Goal: Task Accomplishment & Management: Use online tool/utility

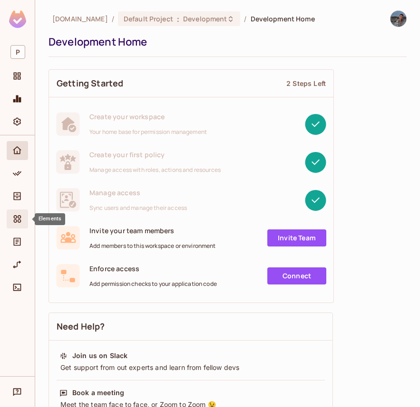
click at [17, 220] on icon "Elements" at bounding box center [17, 219] width 10 height 10
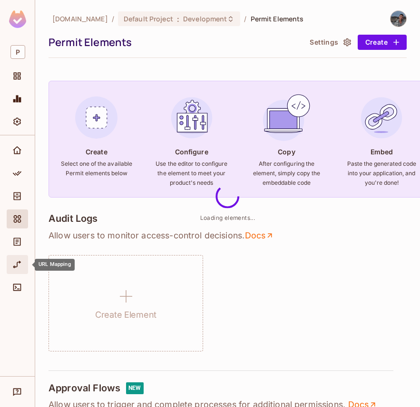
click at [15, 264] on icon "URL Mapping" at bounding box center [17, 265] width 10 height 10
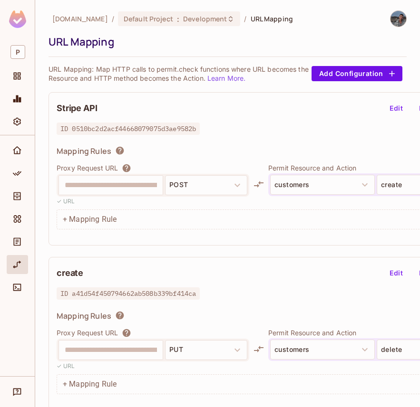
scroll to position [7, 0]
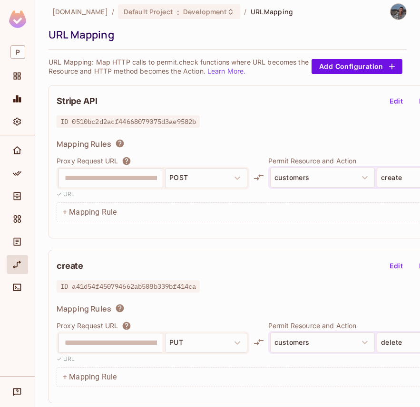
click at [392, 105] on button "Edit" at bounding box center [396, 101] width 30 height 15
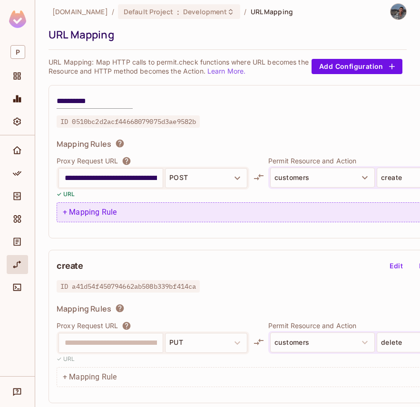
click at [126, 207] on div "+ Mapping Rule" at bounding box center [280, 213] width 446 height 20
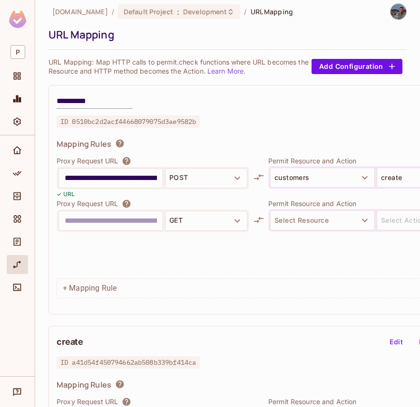
click at [87, 221] on input "text" at bounding box center [111, 220] width 92 height 15
type input "**********"
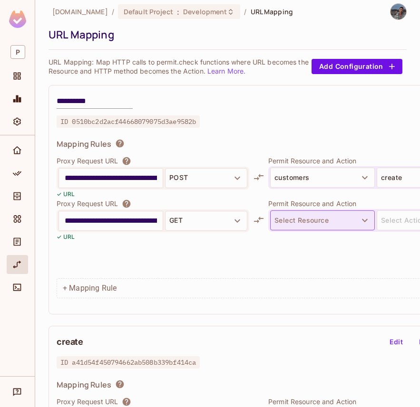
click at [301, 220] on button "Select Resource" at bounding box center [322, 221] width 105 height 20
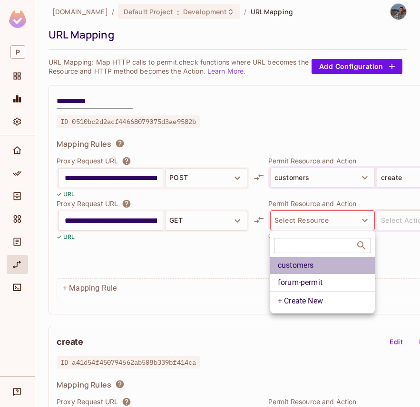
click at [297, 271] on li "customers" at bounding box center [322, 265] width 105 height 17
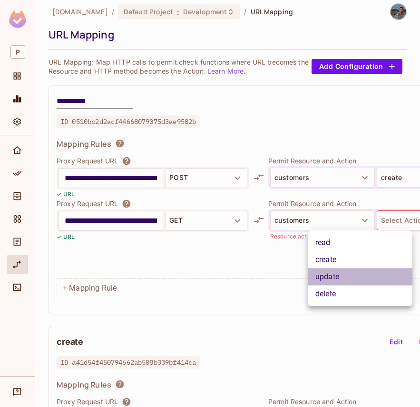
click at [354, 274] on li "update" at bounding box center [360, 277] width 105 height 17
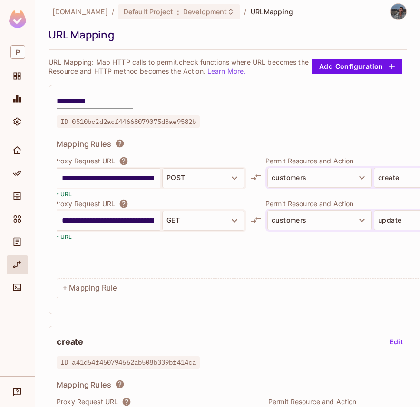
scroll to position [7, 91]
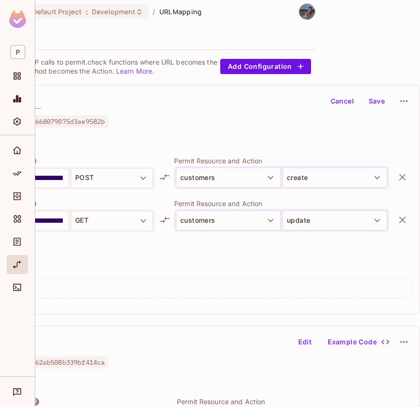
click at [374, 103] on button "Save" at bounding box center [376, 101] width 30 height 15
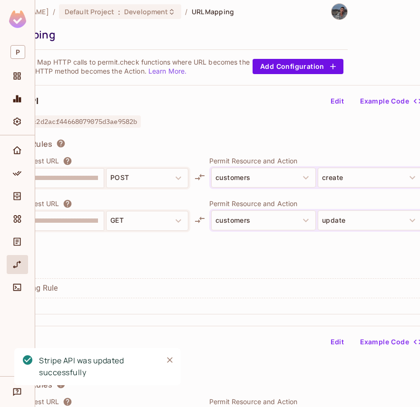
scroll to position [7, 0]
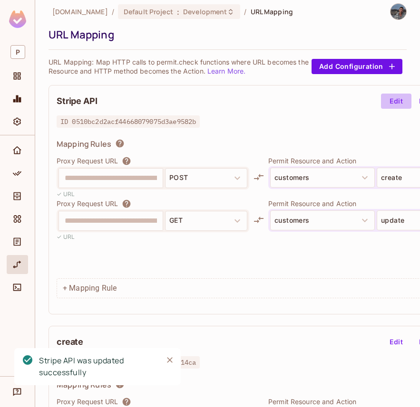
click at [396, 103] on button "Edit" at bounding box center [396, 101] width 30 height 15
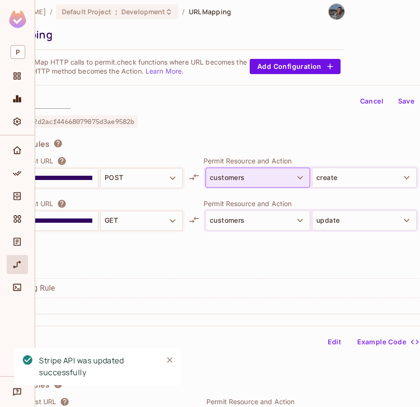
scroll to position [7, 91]
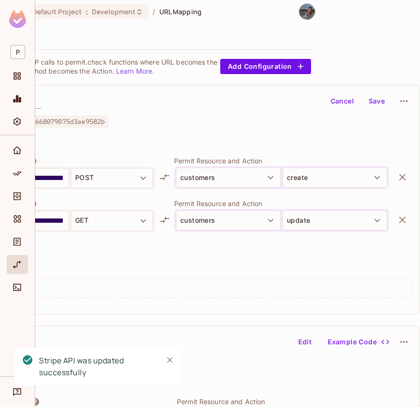
click at [404, 223] on icon "button" at bounding box center [402, 219] width 11 height 11
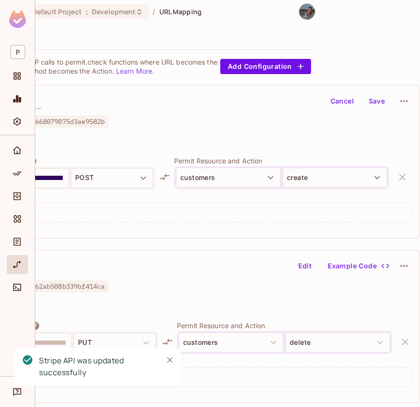
click at [375, 101] on button "Save" at bounding box center [376, 101] width 30 height 15
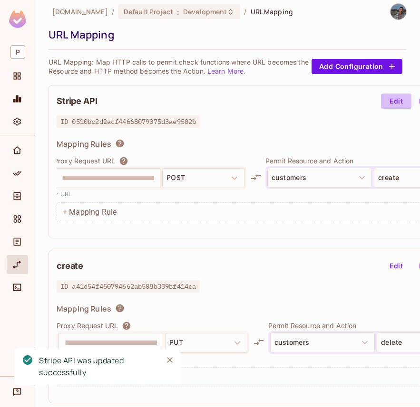
click at [392, 101] on button "Edit" at bounding box center [396, 101] width 30 height 15
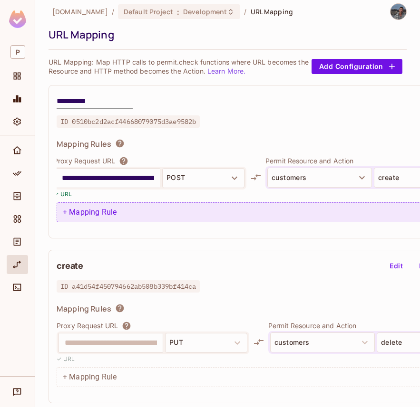
click at [85, 211] on div "+ Mapping Rule" at bounding box center [280, 213] width 446 height 20
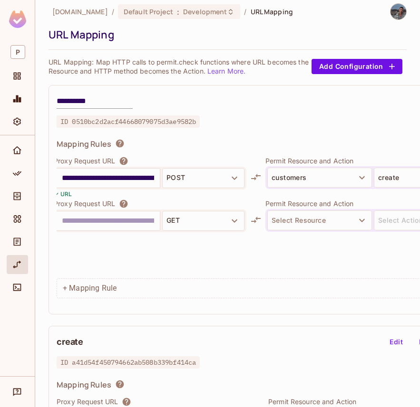
click at [85, 219] on input "text" at bounding box center [108, 220] width 92 height 15
type input "**********"
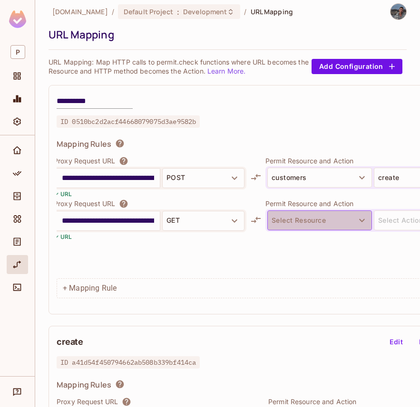
click at [303, 227] on button "Select Resource" at bounding box center [319, 221] width 105 height 20
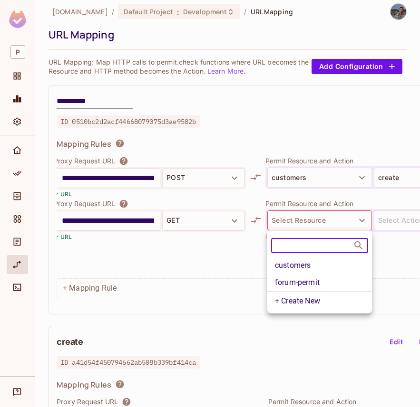
click at [299, 269] on li "customers" at bounding box center [319, 265] width 105 height 17
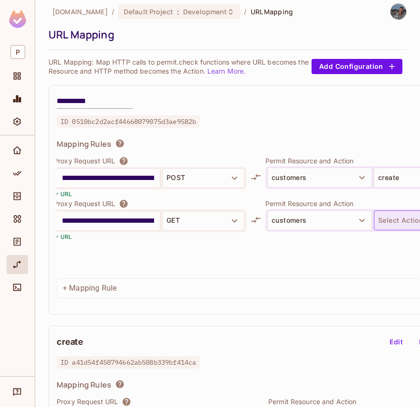
click at [401, 223] on button "Select Action" at bounding box center [426, 221] width 105 height 20
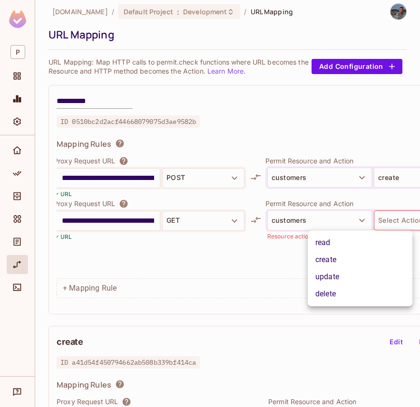
click at [331, 280] on li "update" at bounding box center [360, 277] width 105 height 17
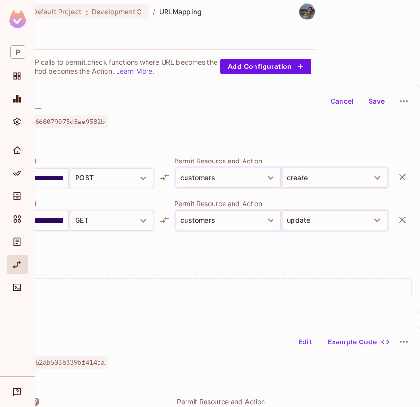
scroll to position [0, 0]
click at [377, 89] on div "**********" at bounding box center [188, 200] width 463 height 230
click at [379, 97] on button "Save" at bounding box center [376, 101] width 30 height 15
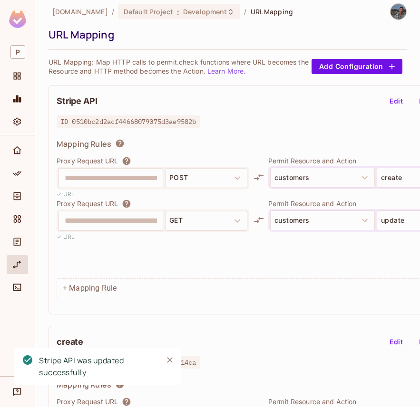
scroll to position [0, 3]
click at [386, 221] on button "update" at bounding box center [426, 221] width 105 height 20
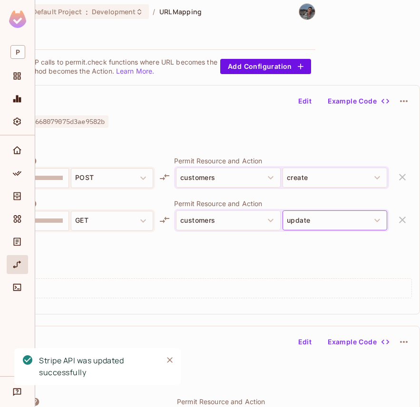
click at [351, 223] on button "update" at bounding box center [334, 221] width 105 height 20
click at [376, 231] on div "customers update" at bounding box center [281, 220] width 215 height 23
click at [372, 225] on icon "button" at bounding box center [376, 220] width 11 height 11
click at [364, 225] on button "update" at bounding box center [334, 221] width 105 height 20
click at [297, 101] on button "Edit" at bounding box center [305, 101] width 30 height 15
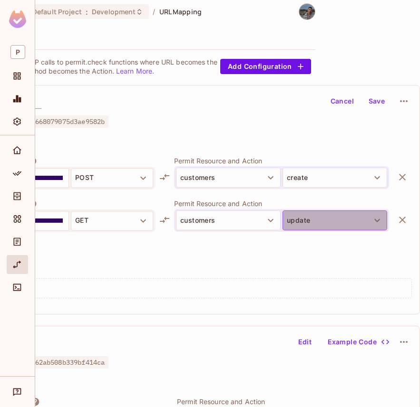
click at [308, 224] on button "update" at bounding box center [334, 221] width 105 height 20
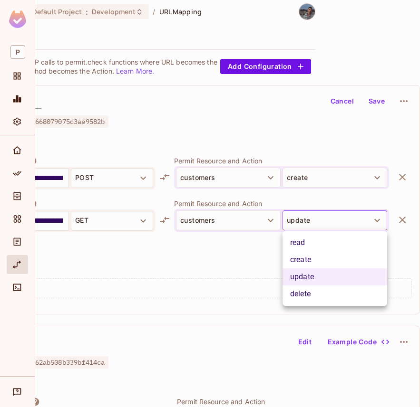
click at [309, 242] on li "read" at bounding box center [334, 242] width 105 height 17
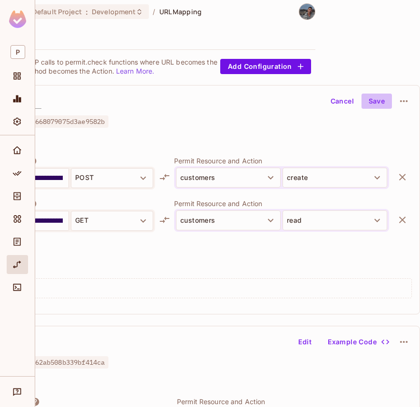
click at [380, 103] on button "Save" at bounding box center [376, 101] width 30 height 15
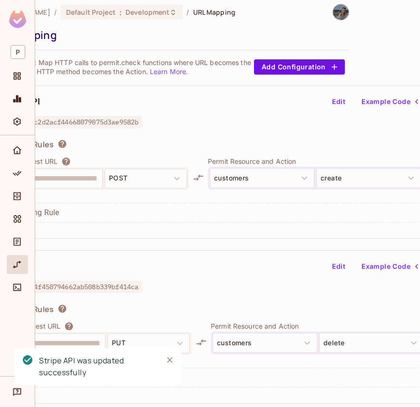
scroll to position [7, 0]
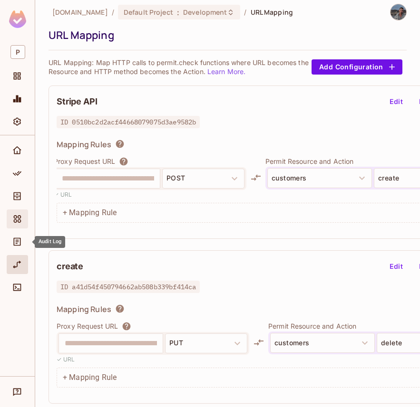
click at [18, 223] on icon "Elements" at bounding box center [18, 219] width 8 height 8
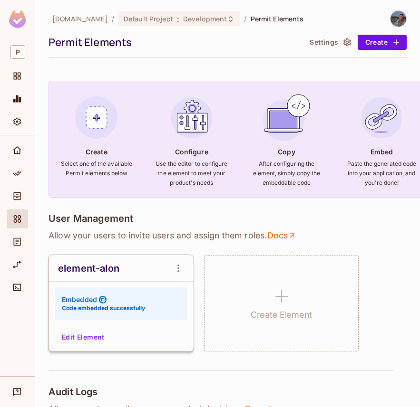
click at [175, 266] on icon "open Menu" at bounding box center [178, 268] width 11 height 11
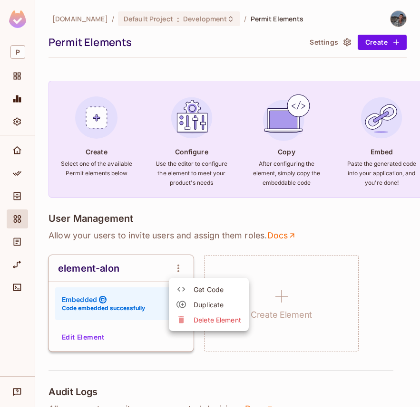
click at [196, 292] on span "Get Code" at bounding box center [218, 289] width 48 height 9
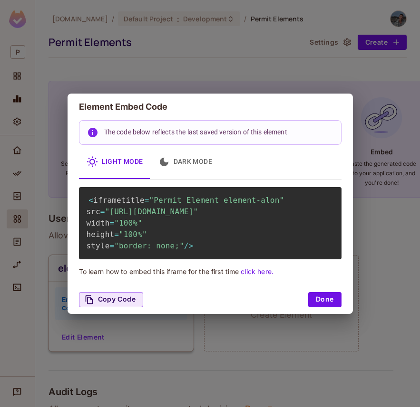
drag, startPoint x: 110, startPoint y: 212, endPoint x: 333, endPoint y: 225, distance: 223.3
click at [198, 216] on span ""https://embed.permit.io/element-alon?envId=d68acc9a5ffc429e9ec13d0665bb382a&da…" at bounding box center [151, 211] width 93 height 9
copy span "https://embed.permit.io/element-alon?envId=d68acc9a5ffc429e9ec13d0665bb382a&dar…"
click at [312, 303] on div "Copy Code Done" at bounding box center [210, 300] width 285 height 29
click at [312, 306] on button "Done" at bounding box center [324, 299] width 33 height 15
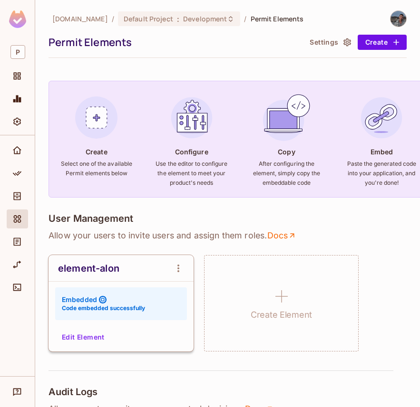
click at [93, 333] on button "Edit Element" at bounding box center [83, 337] width 50 height 15
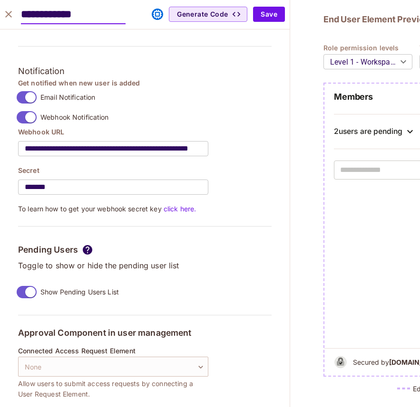
scroll to position [830, 0]
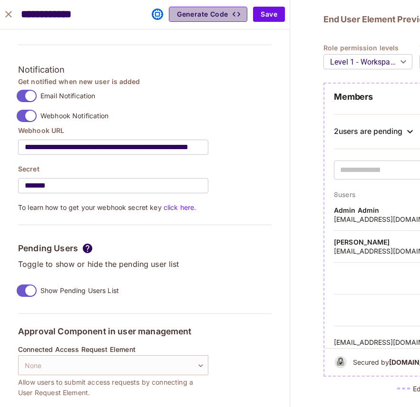
click at [215, 12] on button "Generate Code" at bounding box center [208, 14] width 78 height 15
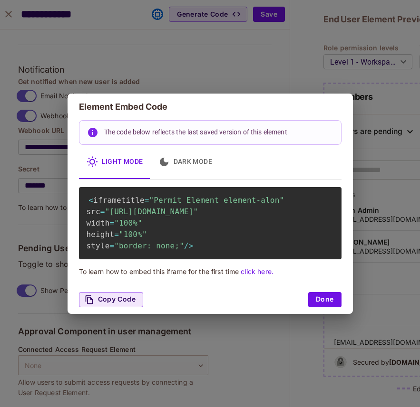
click at [8, 19] on div "Element Embed Code The code below reflects the last saved version of this eleme…" at bounding box center [210, 203] width 420 height 407
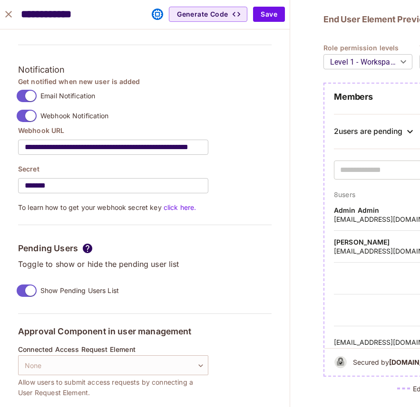
click at [5, 5] on button "close" at bounding box center [8, 14] width 19 height 19
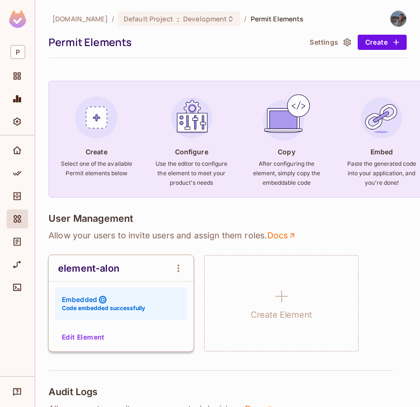
scroll to position [759, 0]
click at [25, 169] on div "Policy" at bounding box center [18, 173] width 16 height 11
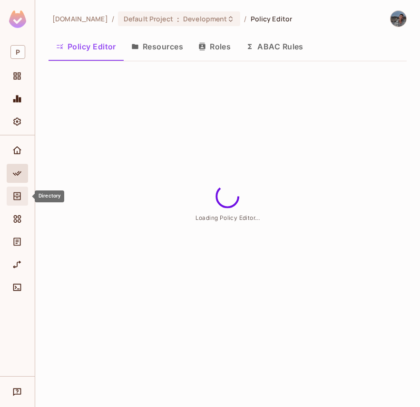
click at [17, 192] on icon "Directory" at bounding box center [17, 197] width 10 height 10
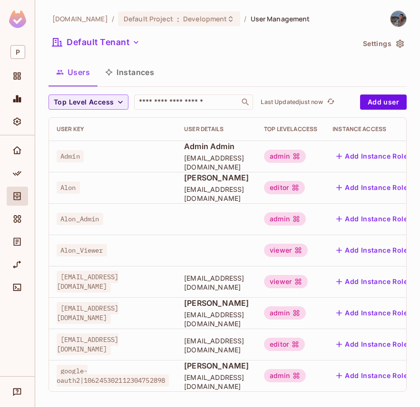
click at [85, 314] on span "alon@permit.io" at bounding box center [88, 313] width 62 height 22
copy span "alon@permit.io"
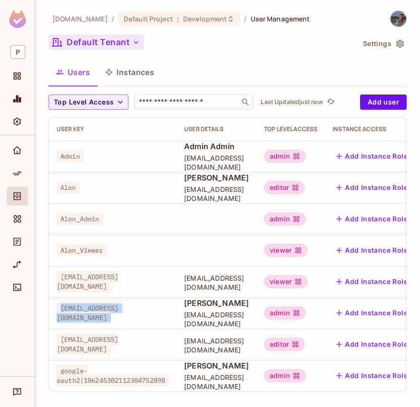
click at [100, 44] on button "Default Tenant" at bounding box center [95, 42] width 95 height 15
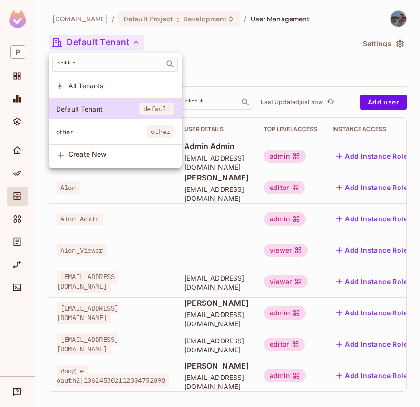
click at [209, 44] on div at bounding box center [210, 203] width 420 height 407
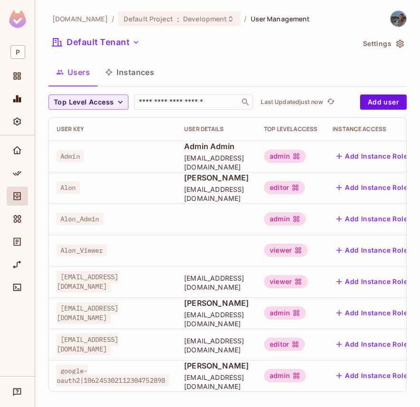
click at [393, 25] on img at bounding box center [398, 19] width 16 height 16
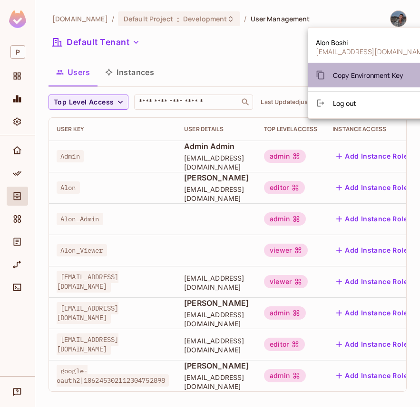
click at [367, 78] on span "Copy Environment Key" at bounding box center [368, 75] width 70 height 9
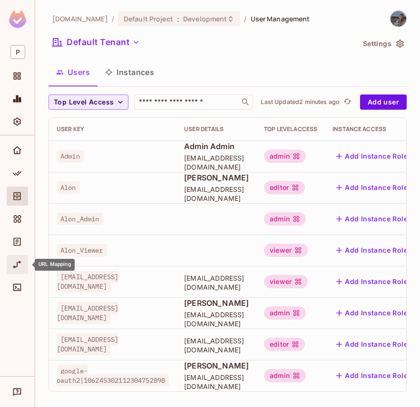
click at [16, 263] on icon "URL Mapping" at bounding box center [17, 265] width 10 height 10
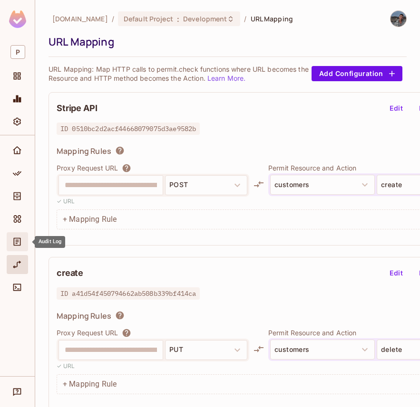
click at [15, 243] on icon "Audit Log" at bounding box center [17, 242] width 10 height 10
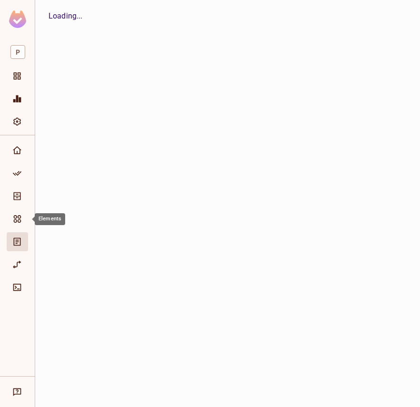
click at [17, 221] on icon "Elements" at bounding box center [17, 219] width 10 height 10
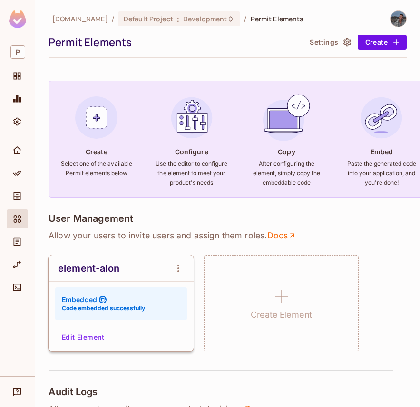
click at [89, 336] on button "Edit Element" at bounding box center [83, 337] width 50 height 15
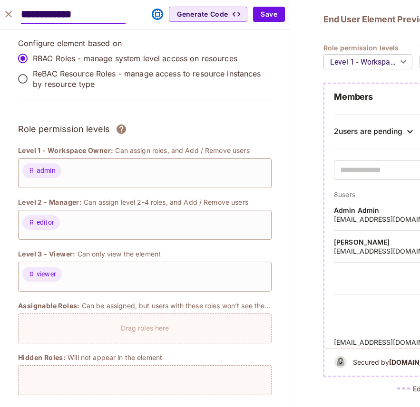
click at [6, 14] on icon "close" at bounding box center [8, 14] width 11 height 11
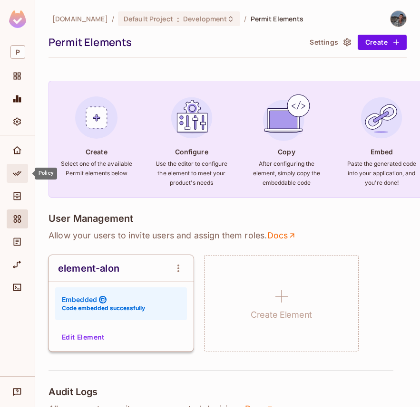
click at [18, 172] on icon "Policy" at bounding box center [17, 174] width 10 height 10
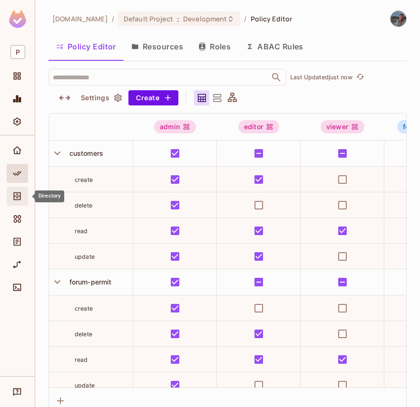
click at [18, 197] on icon "Directory" at bounding box center [17, 197] width 10 height 10
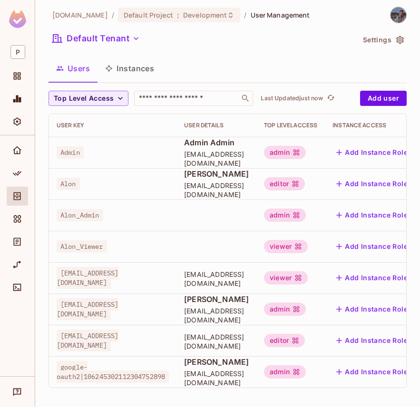
scroll to position [3, 0]
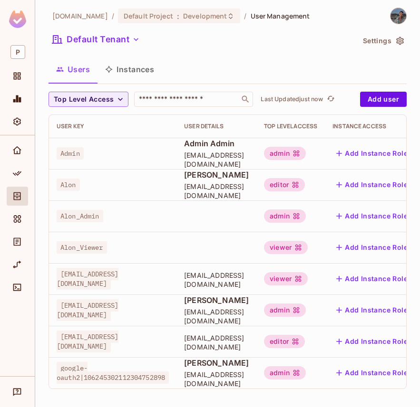
click at [395, 15] on img at bounding box center [398, 16] width 16 height 16
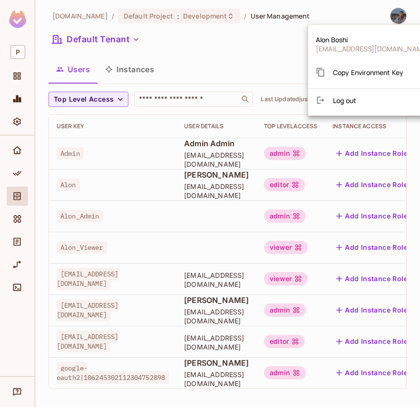
click at [261, 57] on div at bounding box center [210, 203] width 420 height 407
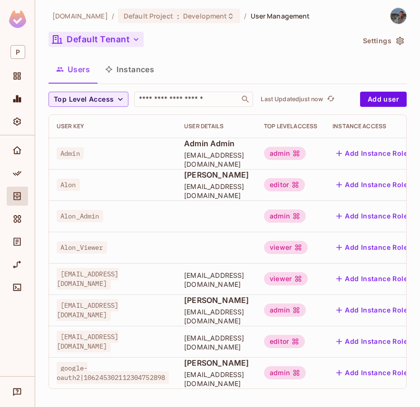
click at [101, 42] on button "Default Tenant" at bounding box center [95, 39] width 95 height 15
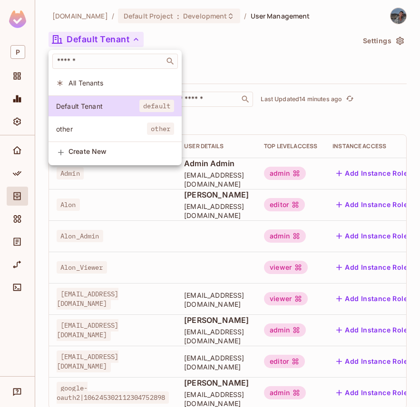
click at [203, 32] on div at bounding box center [210, 203] width 420 height 407
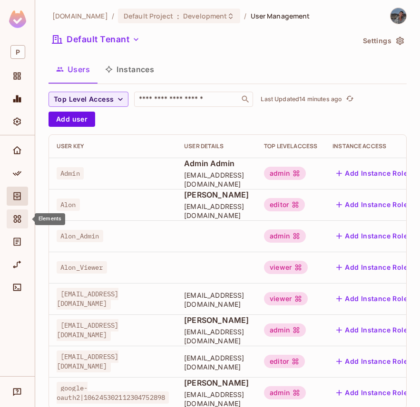
click at [18, 226] on div "Elements" at bounding box center [17, 219] width 21 height 19
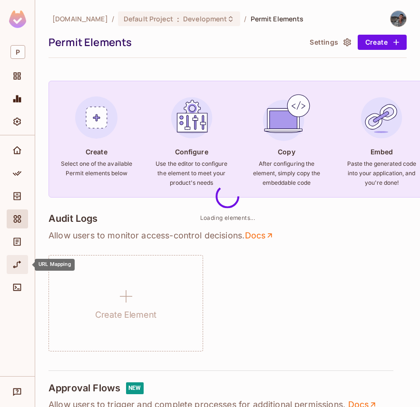
click at [19, 255] on div "URL Mapping" at bounding box center [17, 264] width 21 height 19
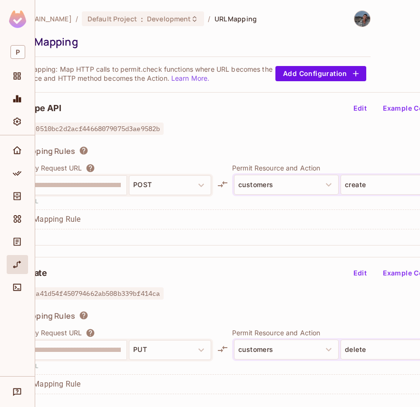
scroll to position [0, 91]
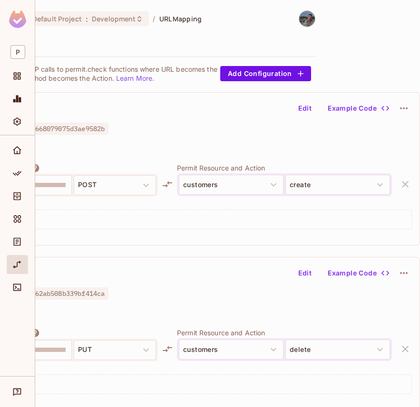
click at [219, 335] on p "Permit Resource and Action" at bounding box center [284, 333] width 215 height 9
copy div "Permit Resource and Action customers delete"
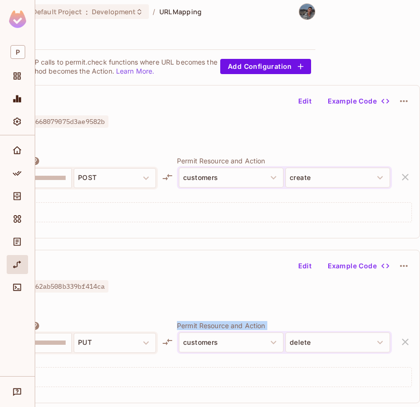
click at [167, 180] on icon at bounding box center [167, 177] width 11 height 11
click at [165, 172] on icon at bounding box center [167, 177] width 11 height 11
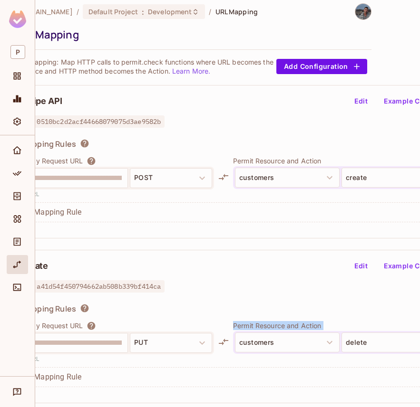
scroll to position [7, 0]
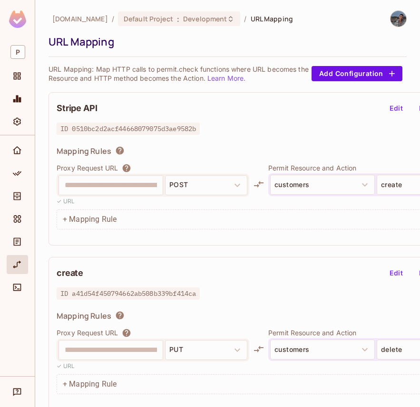
click at [387, 105] on button "Edit" at bounding box center [396, 108] width 30 height 15
click at [419, 96] on div "**********" at bounding box center [279, 169] width 463 height 154
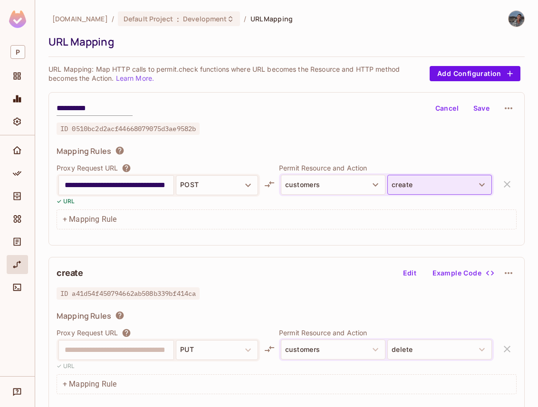
click at [405, 189] on button "create" at bounding box center [439, 185] width 105 height 20
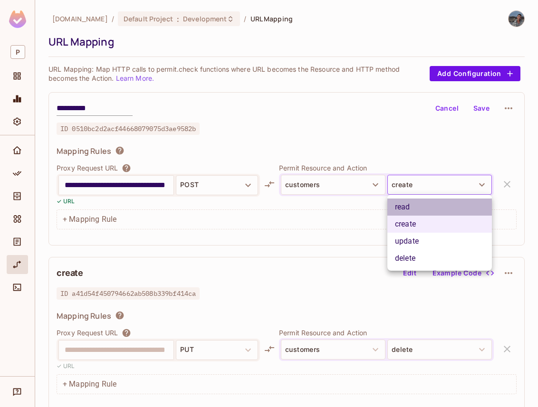
click at [416, 205] on li "read" at bounding box center [439, 207] width 105 height 17
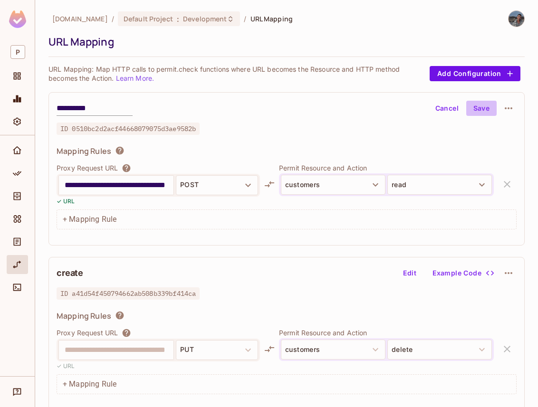
click at [419, 106] on button "Save" at bounding box center [481, 108] width 30 height 15
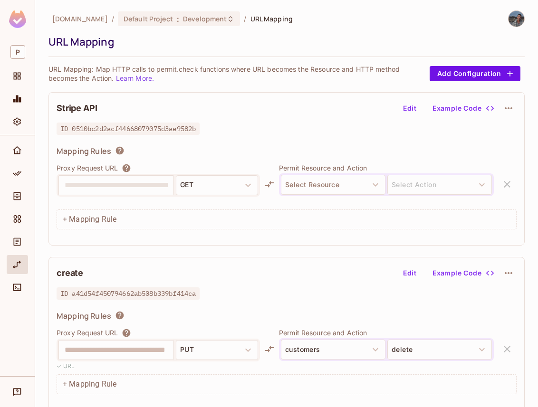
scroll to position [7, 0]
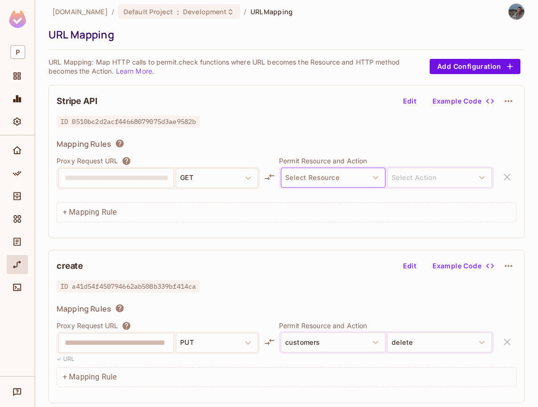
click at [317, 173] on button "Select Resource" at bounding box center [333, 178] width 105 height 20
click at [154, 148] on div "Mapping Rules" at bounding box center [287, 145] width 460 height 13
click at [415, 96] on button "Edit" at bounding box center [410, 101] width 30 height 15
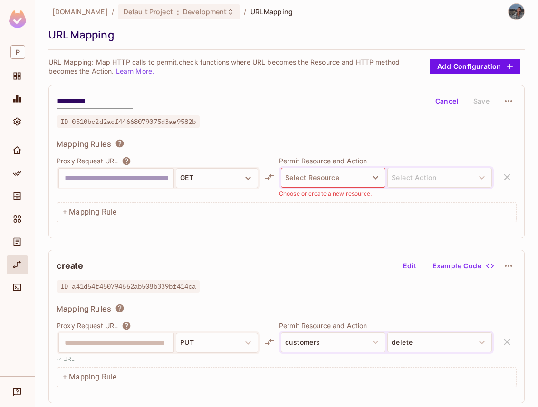
click at [104, 177] on input "text" at bounding box center [116, 178] width 103 height 15
type input "**********"
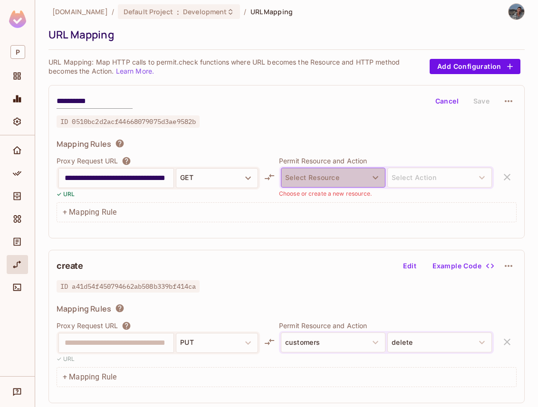
click at [318, 182] on button "Select Resource" at bounding box center [333, 178] width 105 height 20
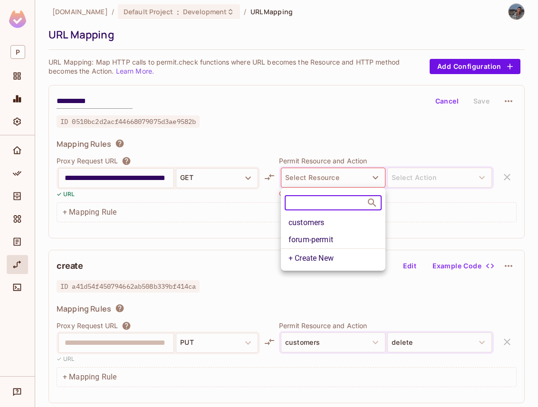
click at [333, 226] on li "customers" at bounding box center [333, 222] width 105 height 17
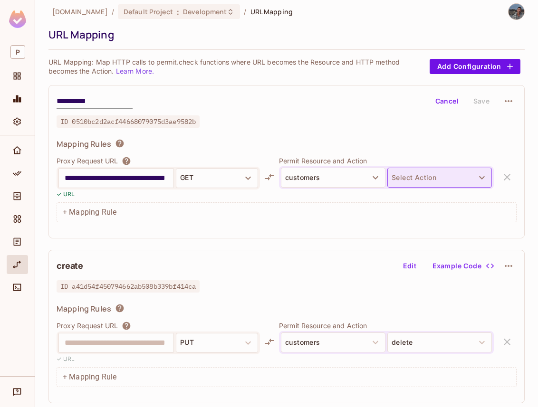
click at [419, 178] on button "Select Action" at bounding box center [439, 178] width 105 height 20
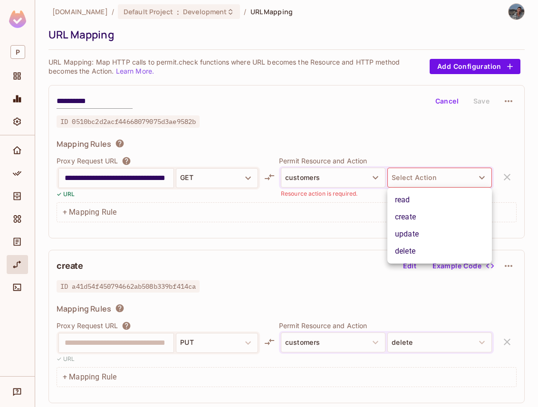
click at [419, 196] on li "read" at bounding box center [439, 200] width 105 height 17
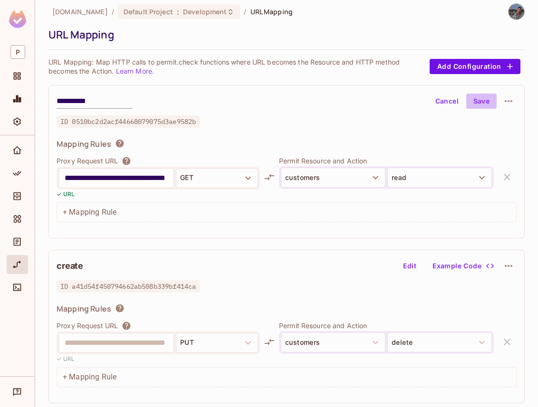
click at [419, 99] on button "Save" at bounding box center [481, 101] width 30 height 15
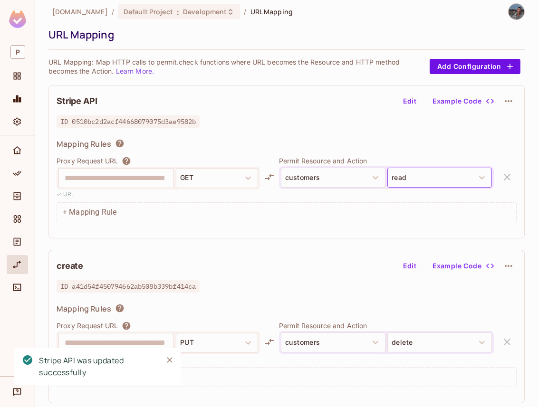
click at [419, 173] on button "read" at bounding box center [439, 178] width 105 height 20
click at [413, 98] on button "Edit" at bounding box center [410, 101] width 30 height 15
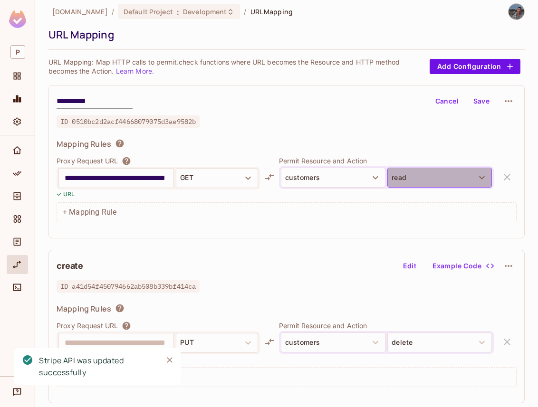
click at [419, 183] on button "read" at bounding box center [439, 178] width 105 height 20
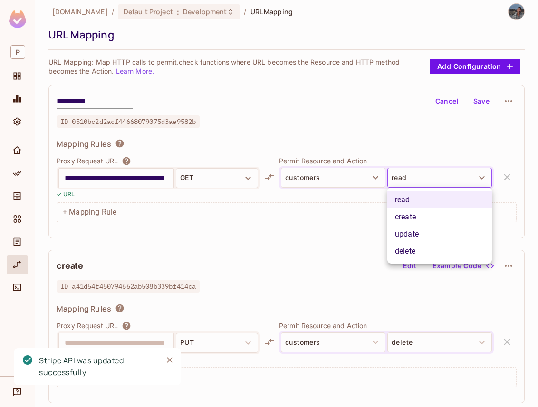
click at [419, 253] on li "delete" at bounding box center [439, 251] width 105 height 17
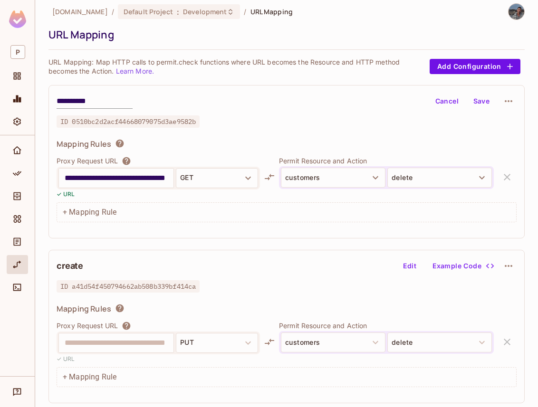
click at [419, 105] on button "Save" at bounding box center [481, 101] width 30 height 15
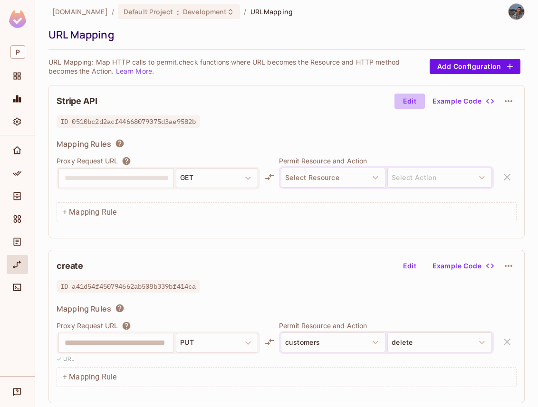
click at [406, 106] on button "Edit" at bounding box center [410, 101] width 30 height 15
click at [97, 183] on input "text" at bounding box center [116, 178] width 103 height 15
type input "**********"
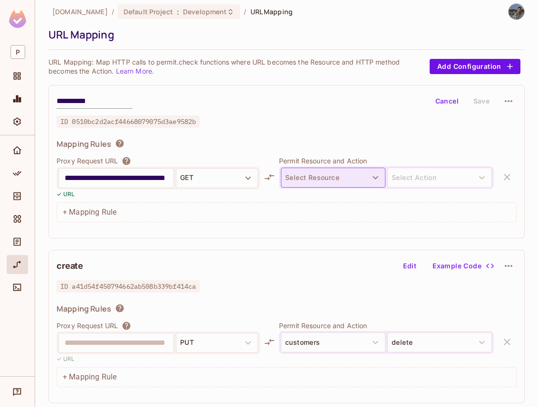
click at [358, 179] on button "Select Resource" at bounding box center [333, 178] width 105 height 20
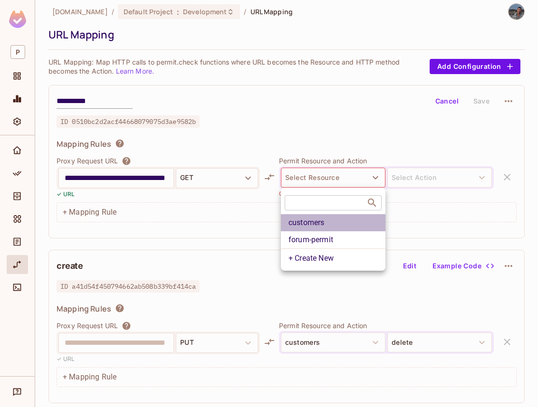
click at [348, 227] on li "customers" at bounding box center [333, 222] width 105 height 17
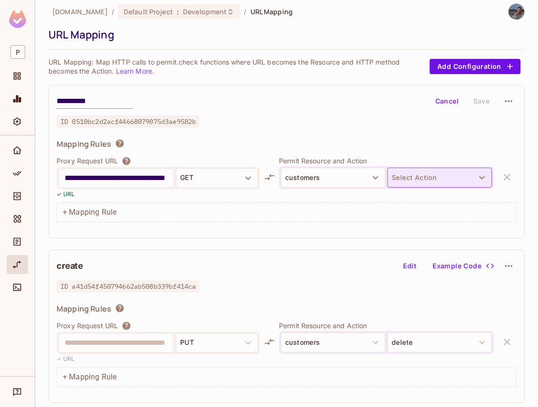
click at [411, 184] on button "Select Action" at bounding box center [439, 178] width 105 height 20
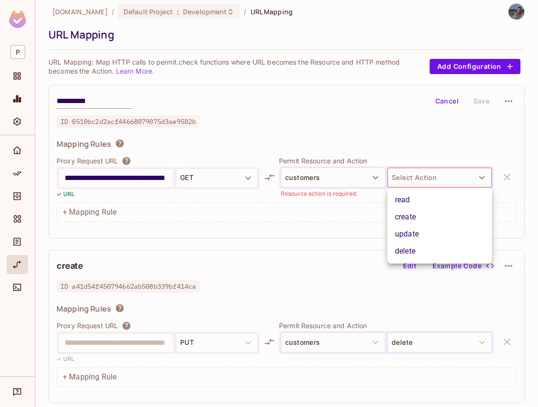
click at [410, 214] on li "create" at bounding box center [439, 217] width 105 height 17
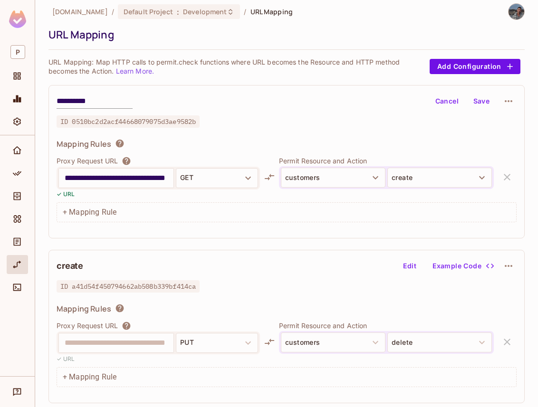
click at [419, 105] on button "Save" at bounding box center [481, 101] width 30 height 15
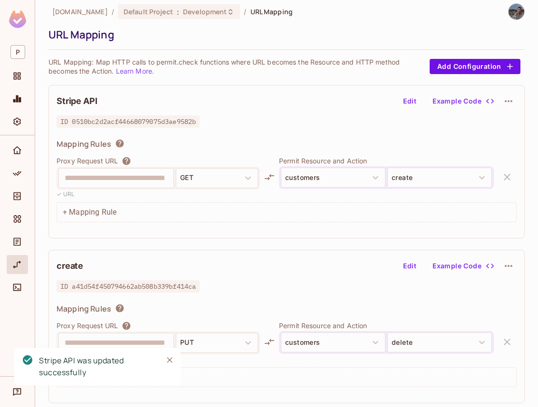
click at [416, 103] on button "Edit" at bounding box center [410, 101] width 30 height 15
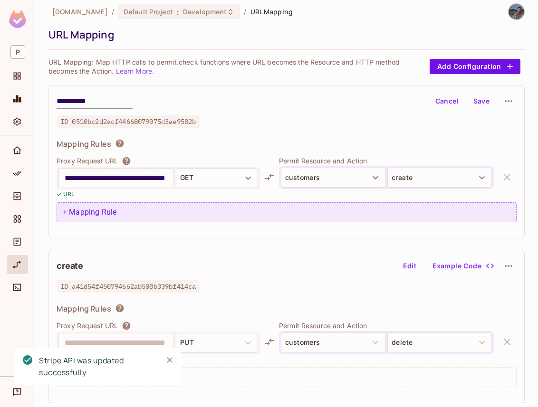
click at [169, 212] on div "+ Mapping Rule" at bounding box center [287, 213] width 460 height 20
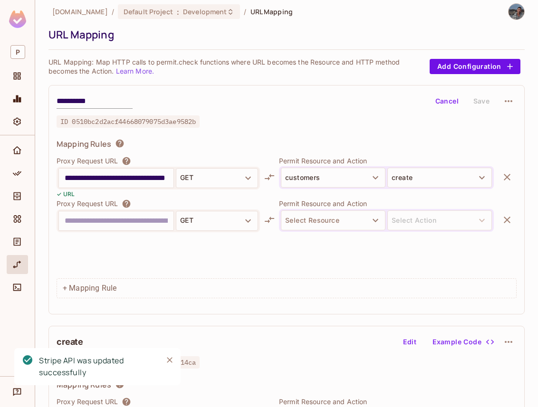
click at [107, 228] on input "text" at bounding box center [116, 220] width 103 height 15
type input "**********"
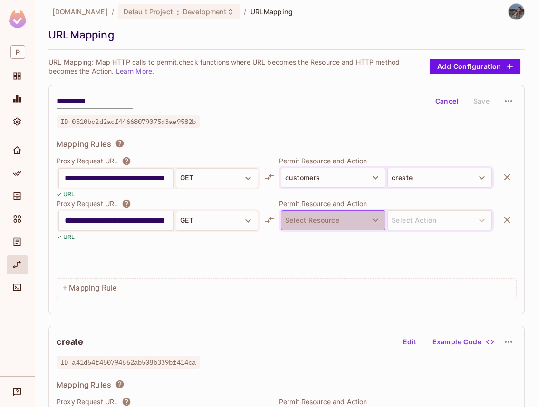
click at [310, 228] on button "Select Resource" at bounding box center [333, 221] width 105 height 20
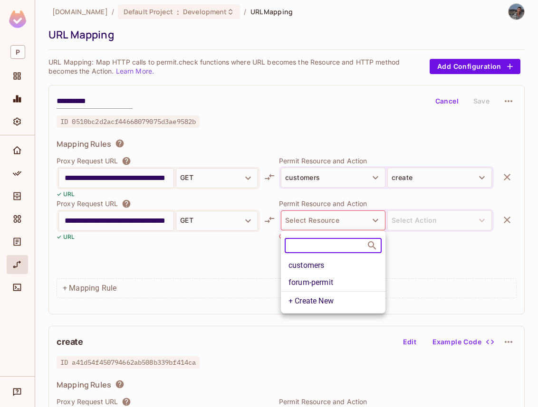
click at [319, 270] on li "customers" at bounding box center [333, 265] width 105 height 17
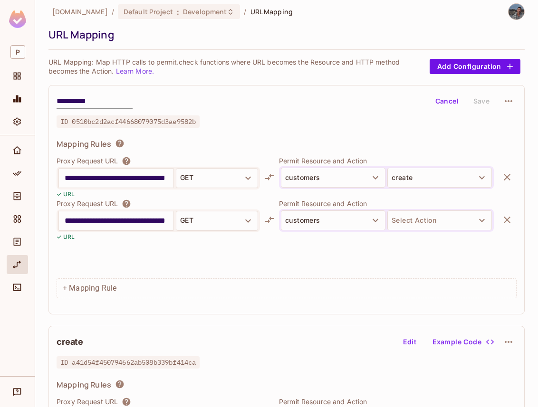
click at [419, 238] on div at bounding box center [386, 236] width 215 height 9
click at [419, 223] on button "Select Action" at bounding box center [439, 221] width 105 height 20
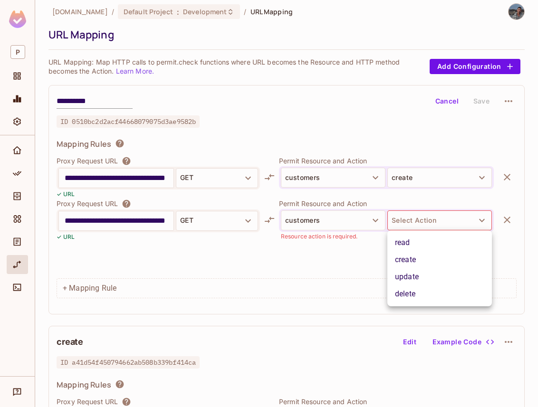
click at [415, 283] on li "update" at bounding box center [439, 277] width 105 height 17
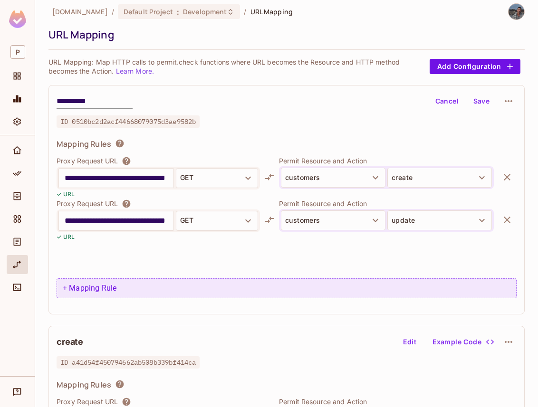
click at [151, 294] on div "+ Mapping Rule" at bounding box center [287, 289] width 460 height 20
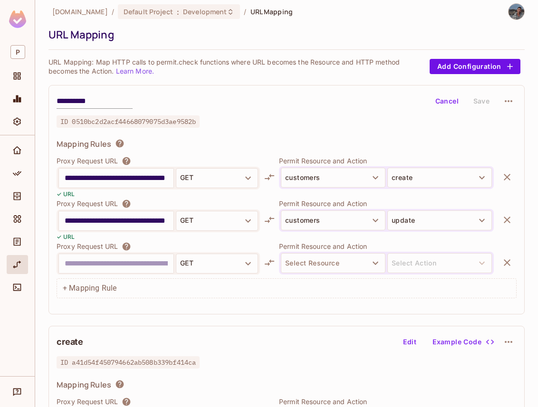
click at [139, 264] on input "text" at bounding box center [116, 263] width 103 height 15
click at [108, 268] on input "**********" at bounding box center [116, 263] width 103 height 15
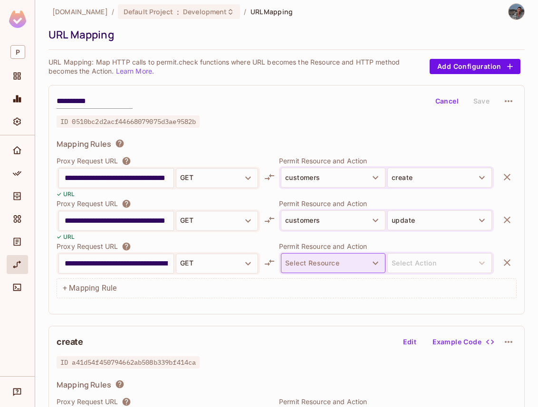
type input "**********"
click at [304, 253] on button "Select Resource" at bounding box center [333, 263] width 105 height 20
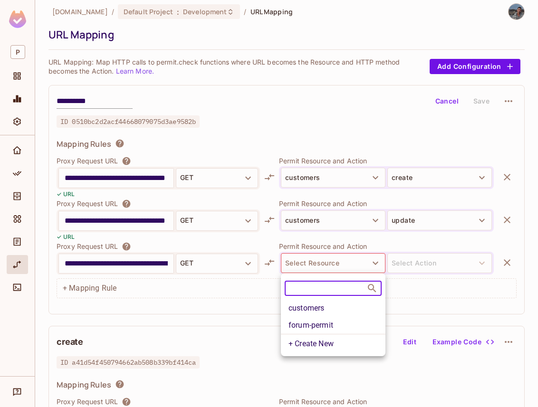
click at [315, 305] on li "customers" at bounding box center [333, 308] width 105 height 17
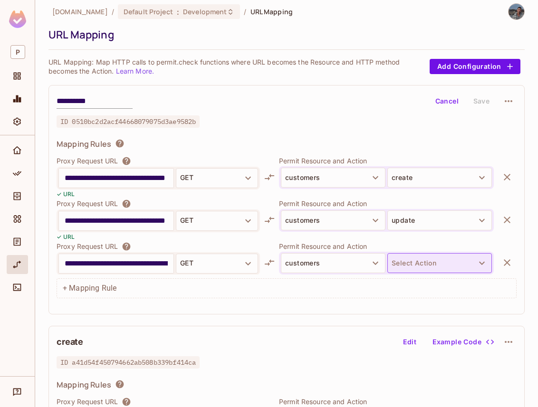
click at [419, 263] on button "Select Action" at bounding box center [439, 263] width 105 height 20
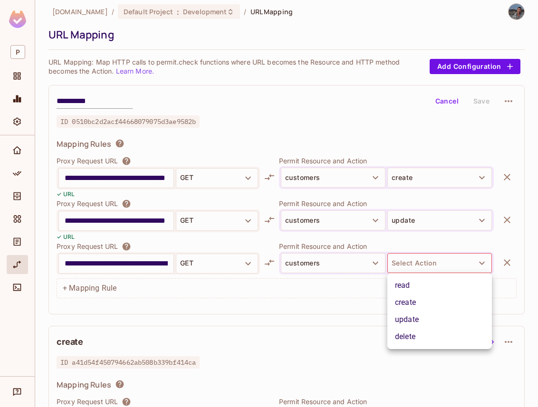
click at [419, 299] on li "create" at bounding box center [439, 302] width 105 height 17
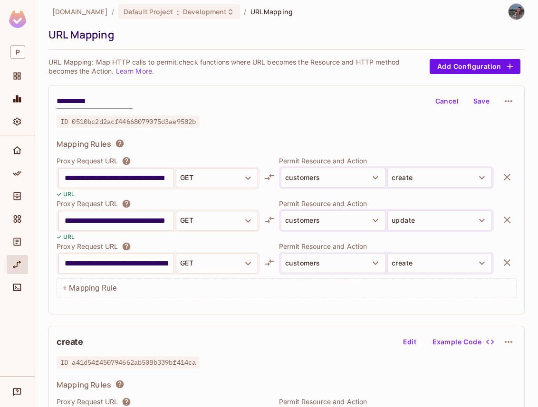
click at [419, 98] on button "Save" at bounding box center [481, 101] width 30 height 15
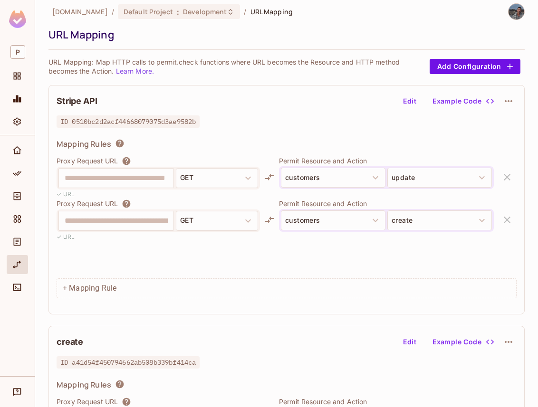
click at [114, 286] on div "+ Mapping Rule" at bounding box center [287, 289] width 460 height 20
click at [414, 101] on button "Edit" at bounding box center [410, 101] width 30 height 15
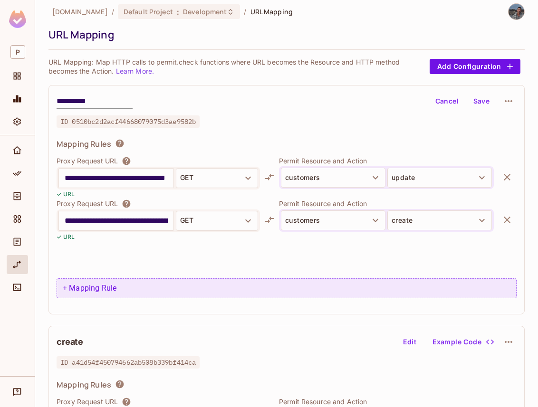
click at [116, 295] on div "+ Mapping Rule" at bounding box center [287, 289] width 460 height 20
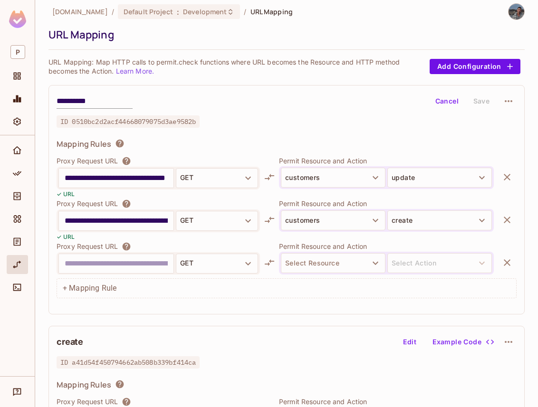
click at [98, 267] on input "text" at bounding box center [116, 263] width 103 height 15
click at [127, 265] on input "**********" at bounding box center [116, 263] width 103 height 15
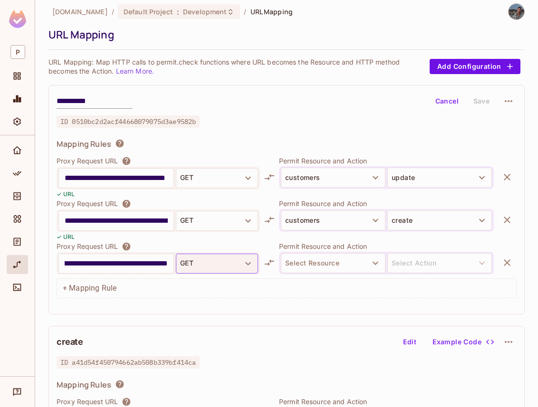
type input "**********"
click at [218, 264] on button "GET" at bounding box center [217, 264] width 82 height 20
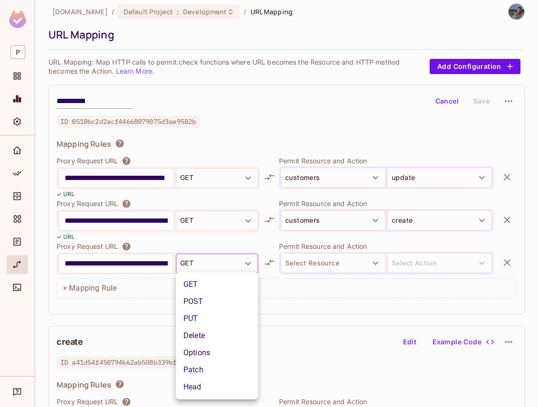
click at [214, 300] on li "POST" at bounding box center [217, 301] width 82 height 17
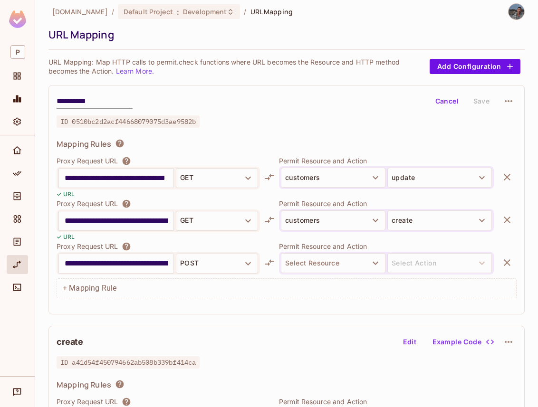
click at [347, 252] on div "Select Resource Select Action" at bounding box center [386, 263] width 215 height 23
click at [342, 259] on button "Select Resource" at bounding box center [333, 263] width 105 height 20
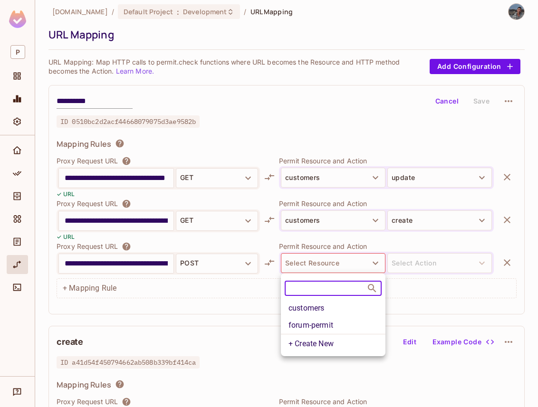
click at [343, 304] on li "customers" at bounding box center [333, 308] width 105 height 17
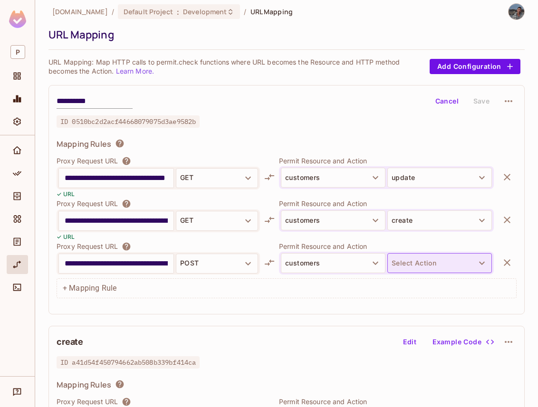
click at [414, 264] on button "Select Action" at bounding box center [439, 263] width 105 height 20
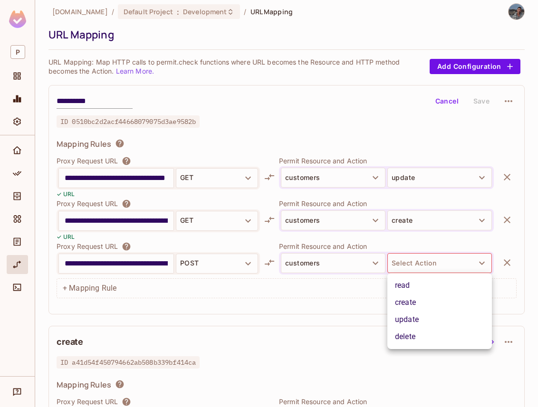
click at [414, 297] on li "create" at bounding box center [439, 302] width 105 height 17
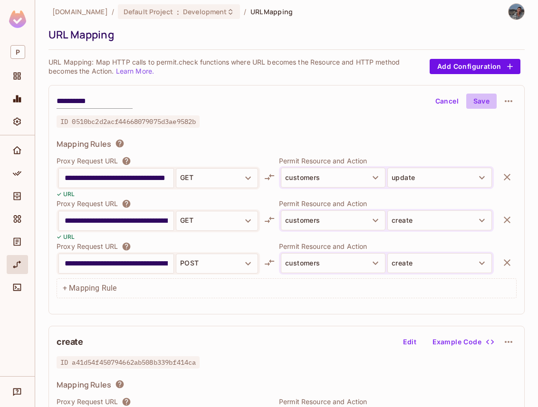
click at [419, 97] on button "Save" at bounding box center [481, 101] width 30 height 15
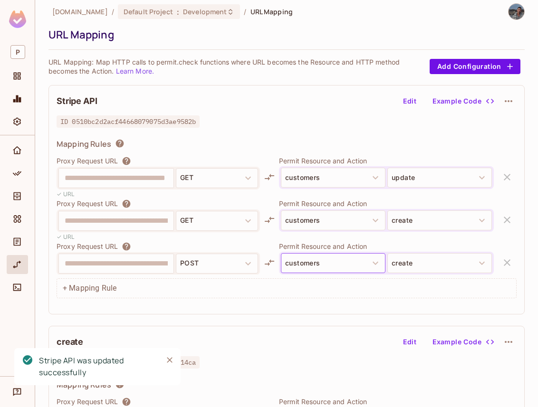
click at [288, 269] on button "customers" at bounding box center [333, 263] width 105 height 20
click at [314, 265] on button "customers" at bounding box center [333, 263] width 105 height 20
click at [414, 101] on button "Edit" at bounding box center [410, 101] width 30 height 15
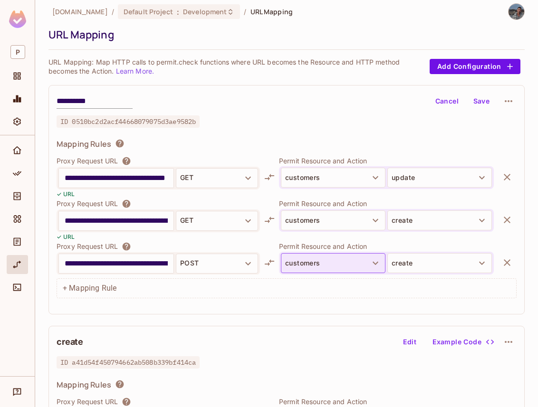
click at [357, 272] on button "customers" at bounding box center [333, 263] width 105 height 20
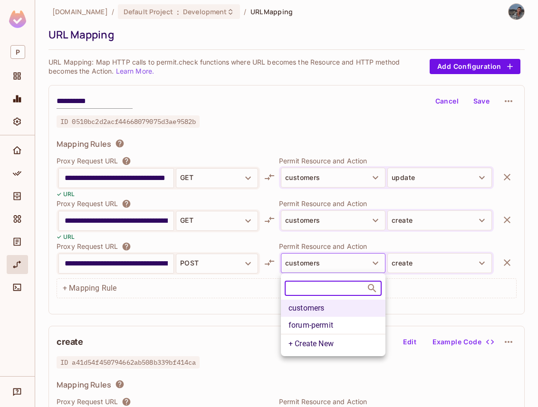
click at [325, 324] on li "forum-permit" at bounding box center [333, 325] width 105 height 17
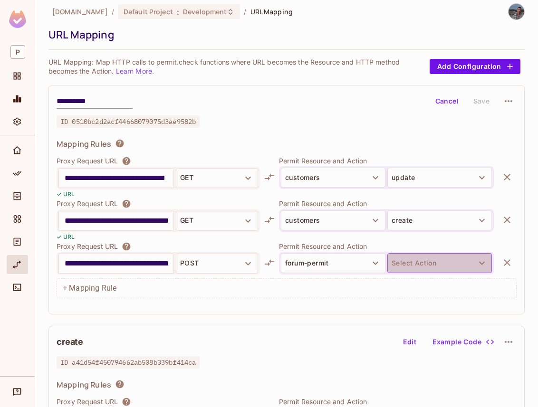
click at [411, 254] on button "Select Action" at bounding box center [439, 263] width 105 height 20
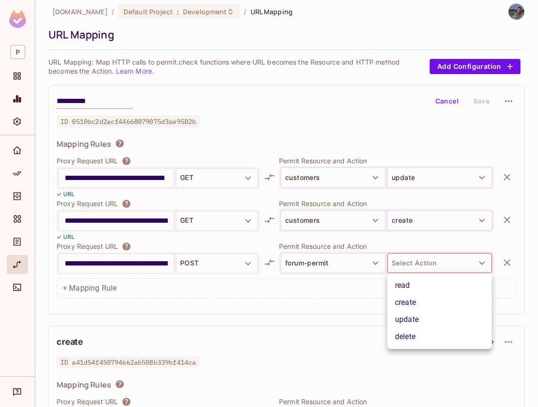
click at [415, 292] on li "read" at bounding box center [439, 285] width 105 height 17
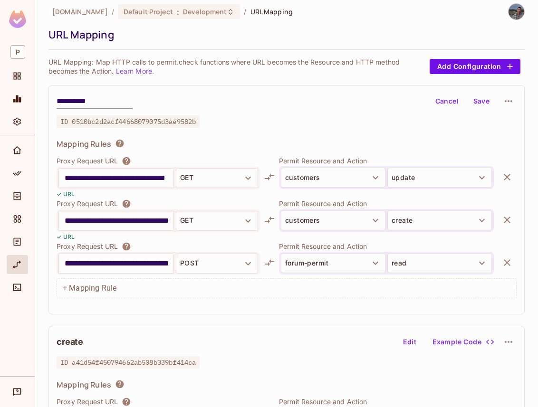
click at [419, 99] on button "Save" at bounding box center [481, 101] width 30 height 15
